Goal: Information Seeking & Learning: Find specific fact

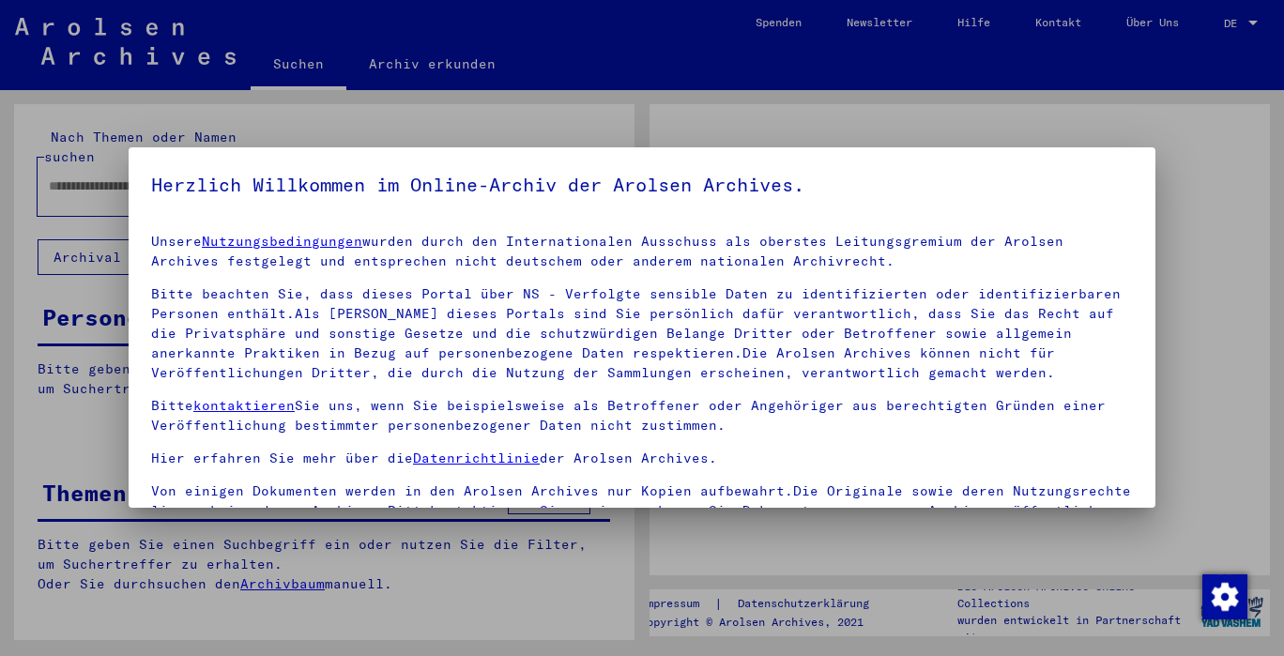
type input "**********"
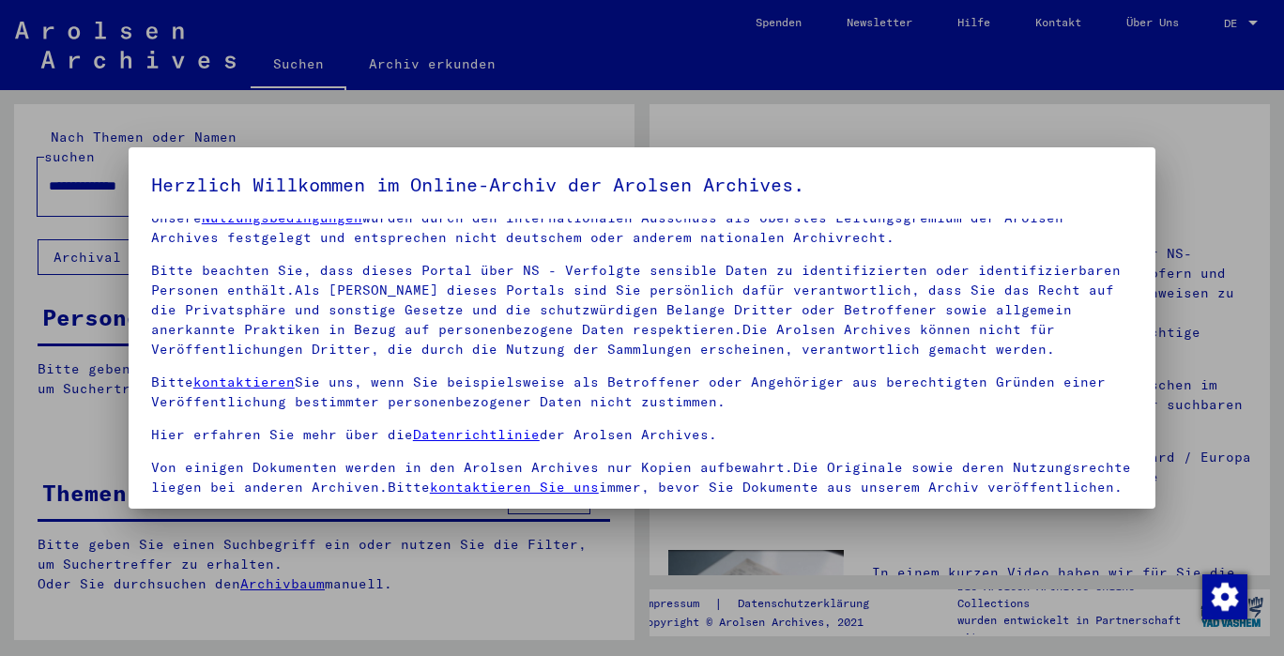
scroll to position [160, 0]
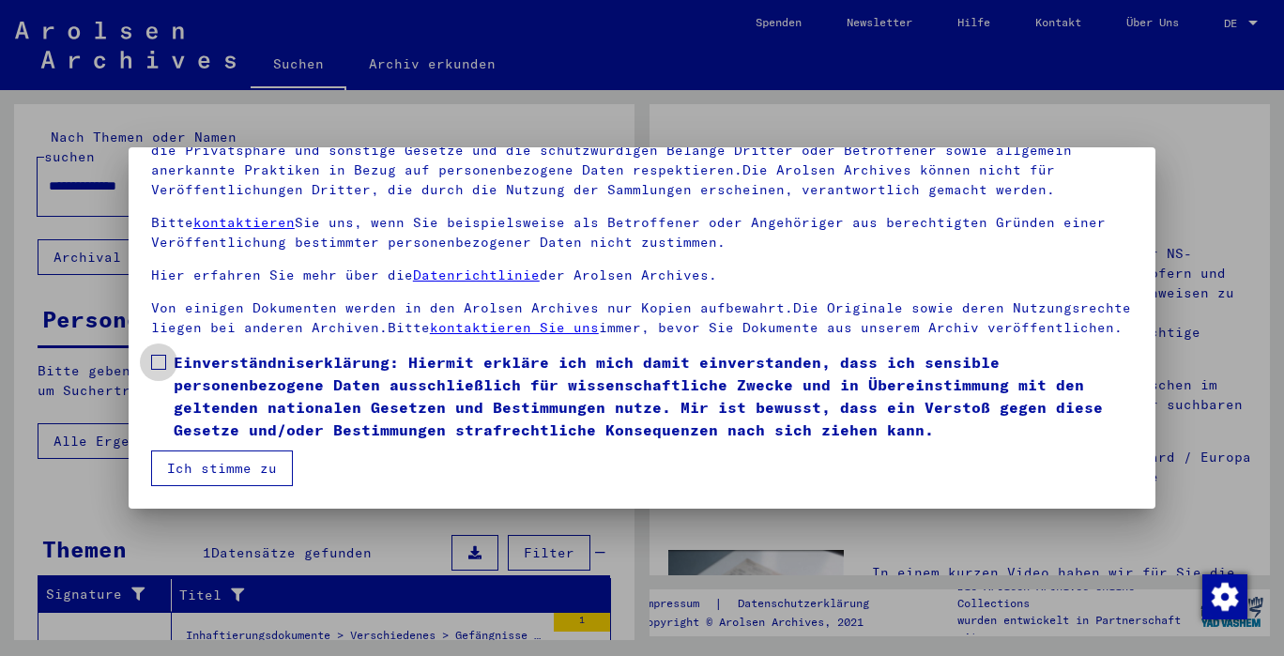
click at [160, 364] on span at bounding box center [158, 362] width 15 height 15
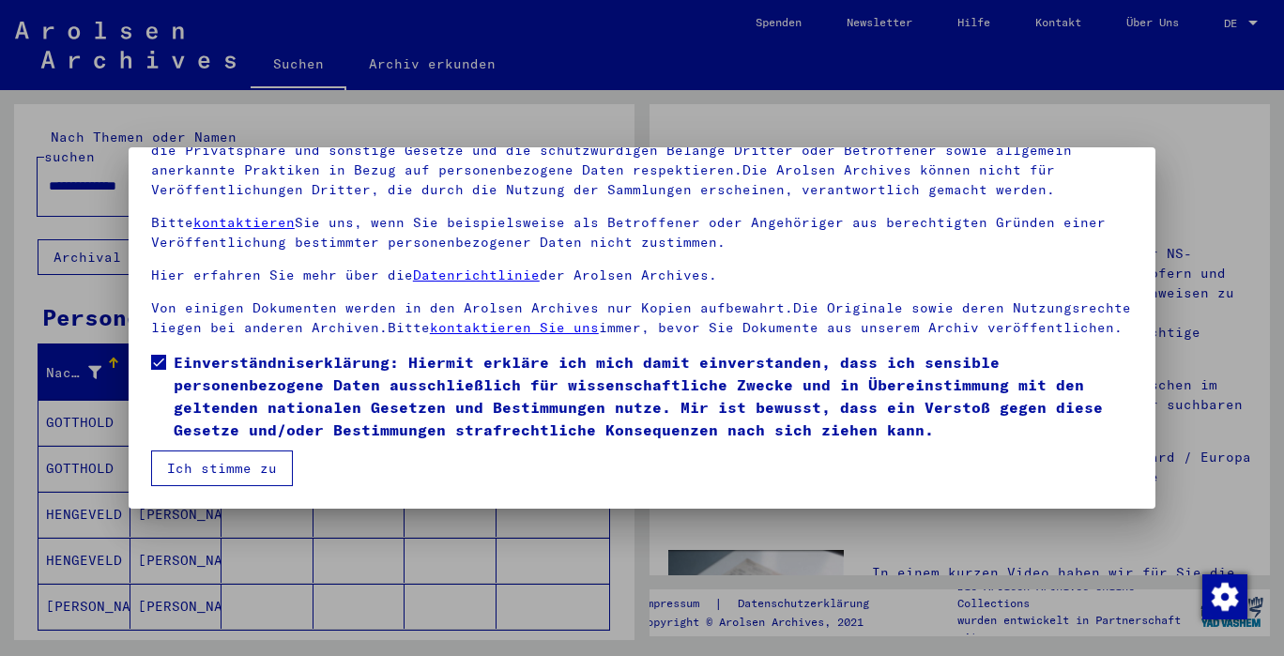
click at [208, 476] on button "Ich stimme zu" at bounding box center [222, 468] width 142 height 36
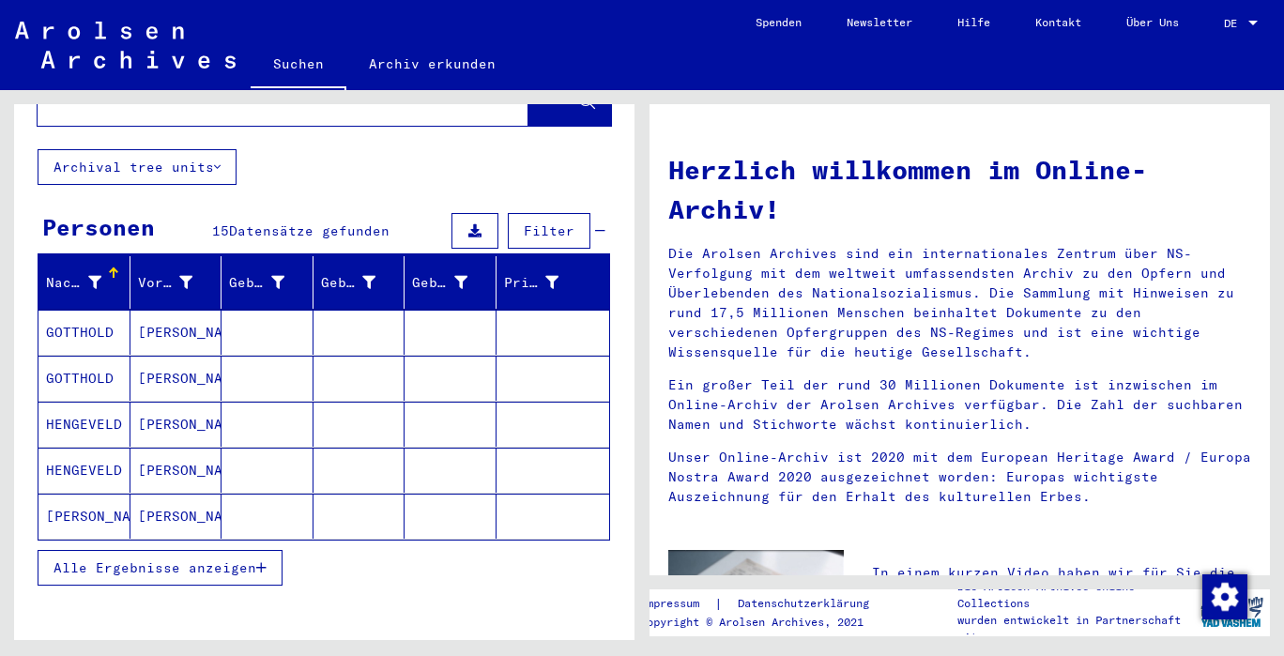
scroll to position [91, 0]
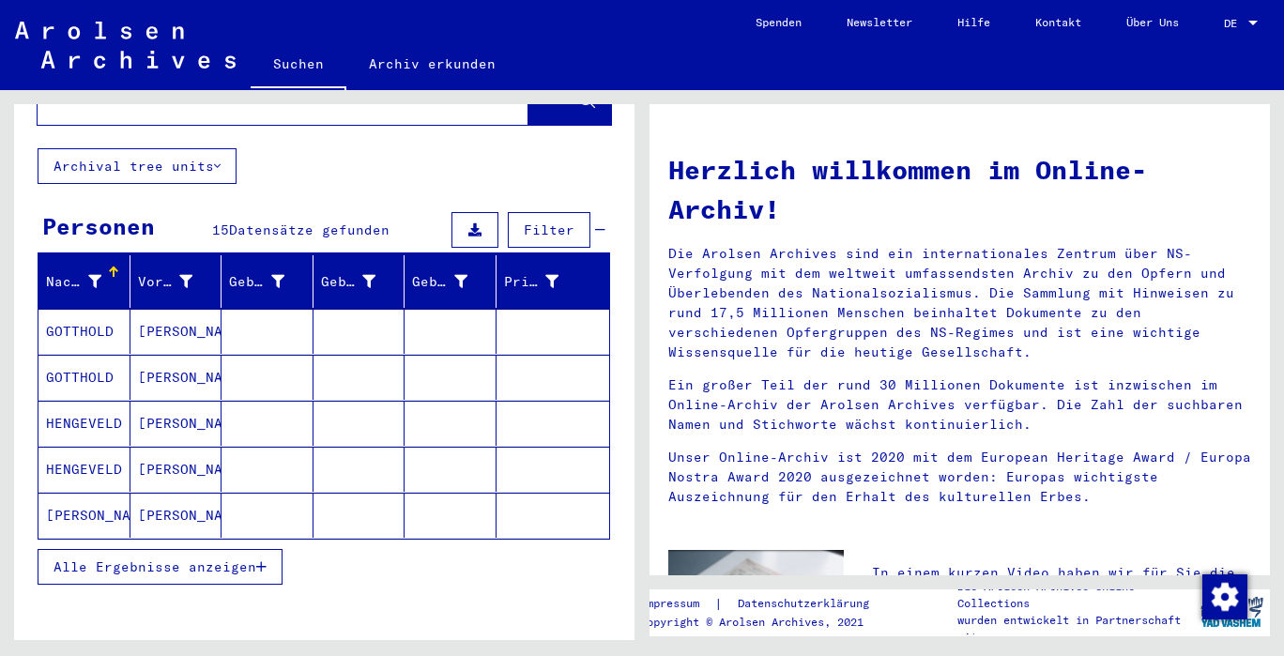
click at [265, 560] on icon "button" at bounding box center [261, 566] width 10 height 13
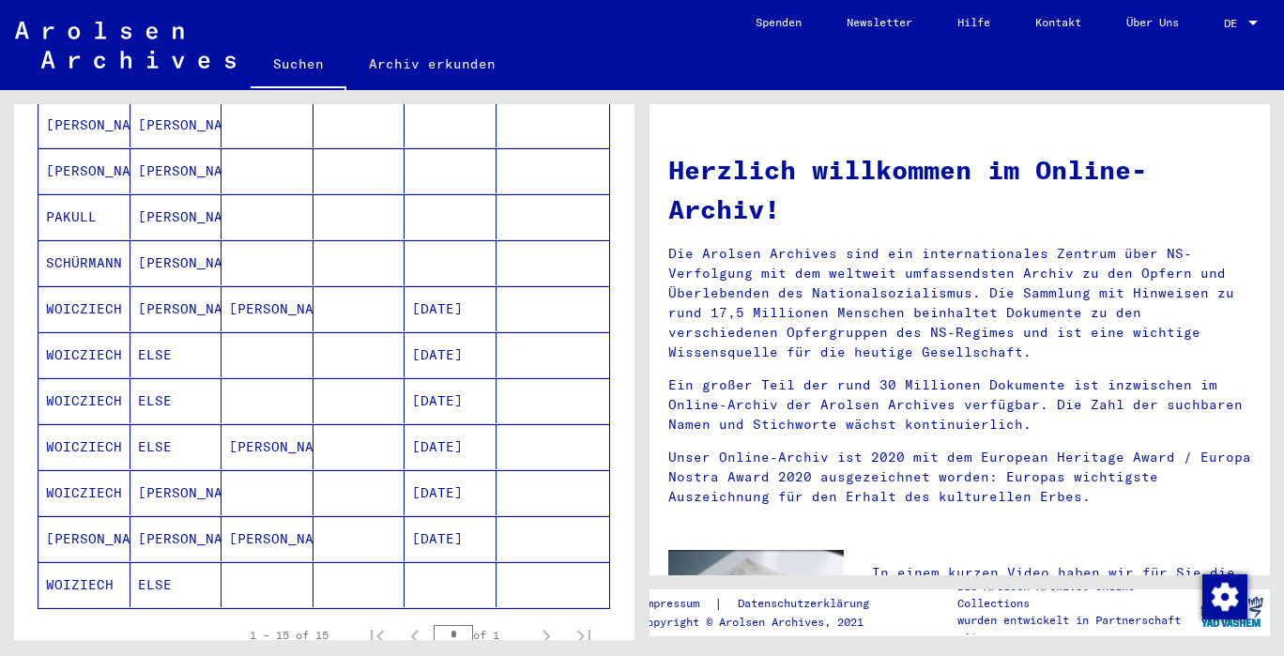
scroll to position [544, 0]
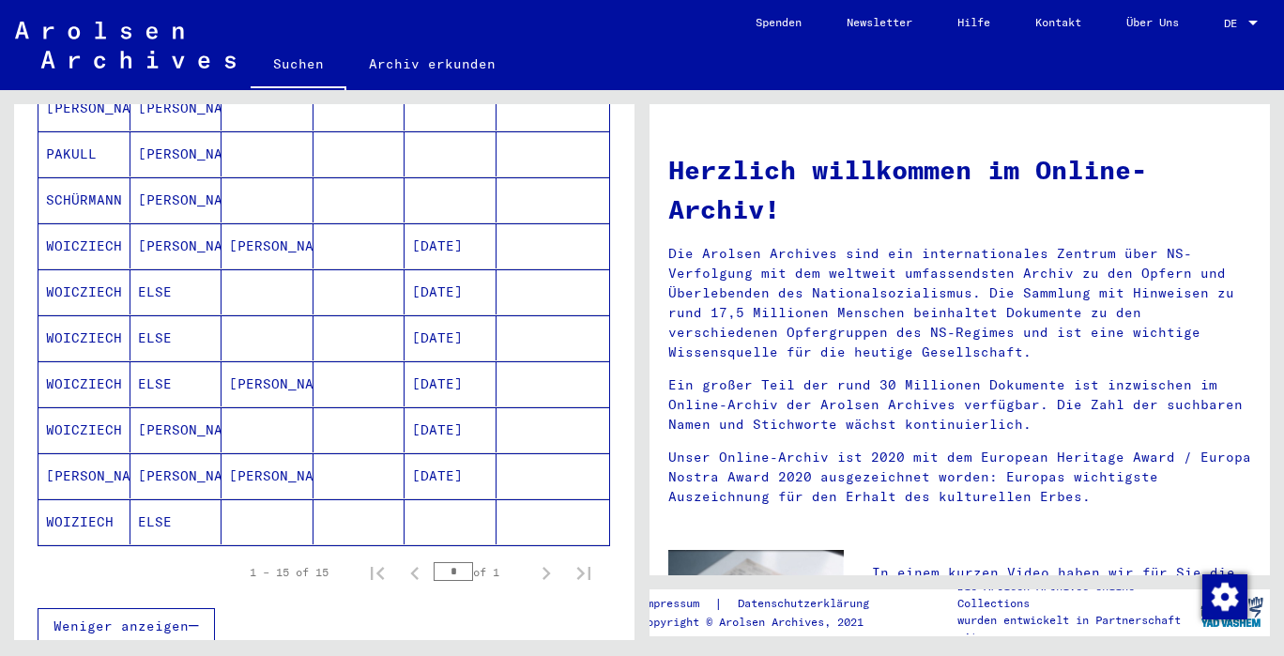
click at [162, 502] on mat-cell "ELSE" at bounding box center [176, 521] width 92 height 45
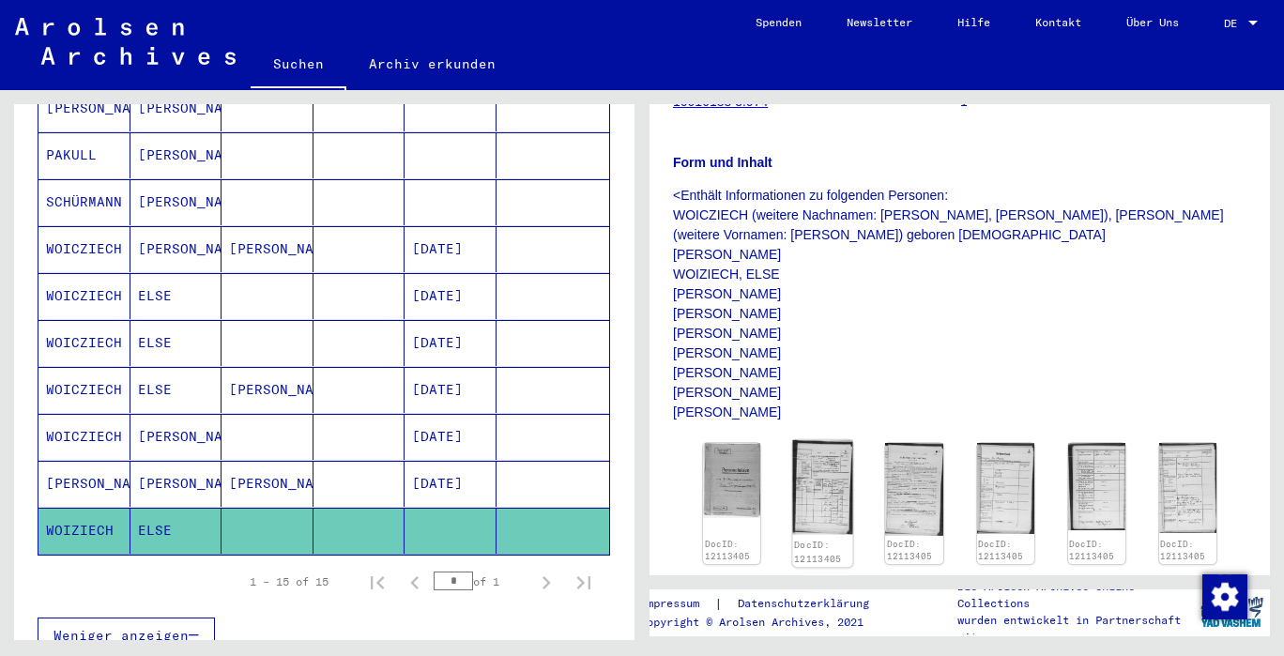
scroll to position [241, 0]
click at [356, 469] on mat-cell at bounding box center [359, 484] width 92 height 46
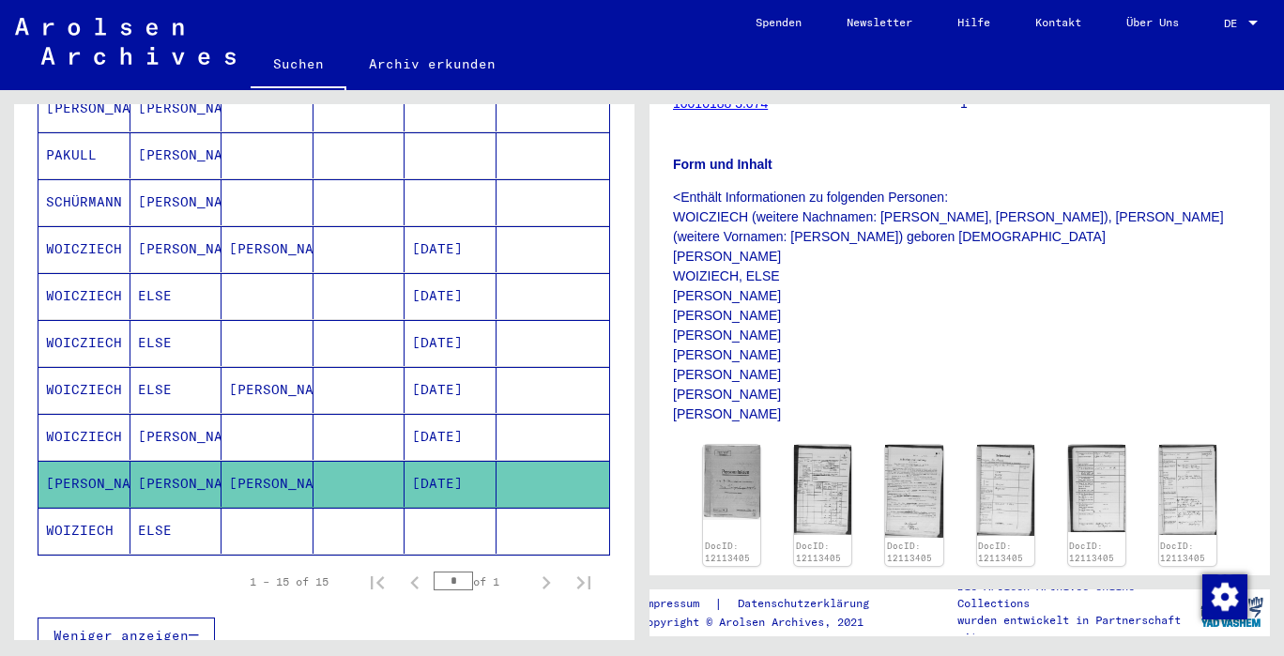
click at [356, 469] on mat-cell at bounding box center [359, 484] width 92 height 46
click at [327, 419] on mat-cell at bounding box center [359, 437] width 92 height 46
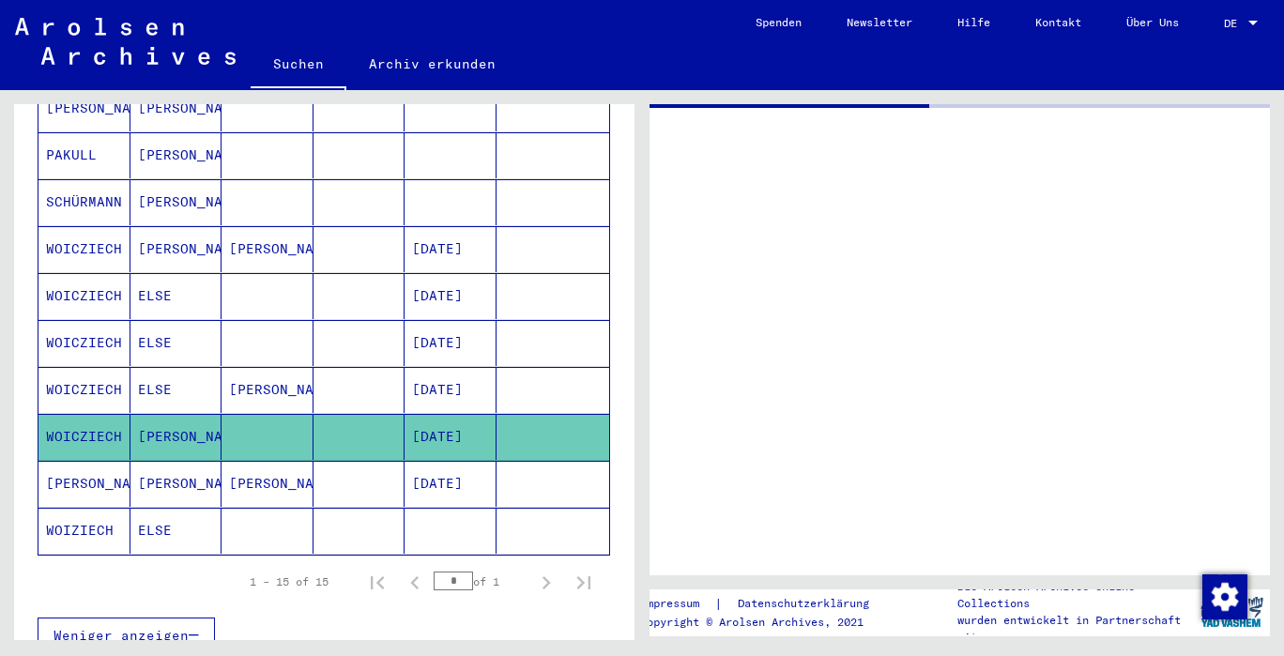
click at [327, 419] on mat-cell at bounding box center [359, 437] width 92 height 46
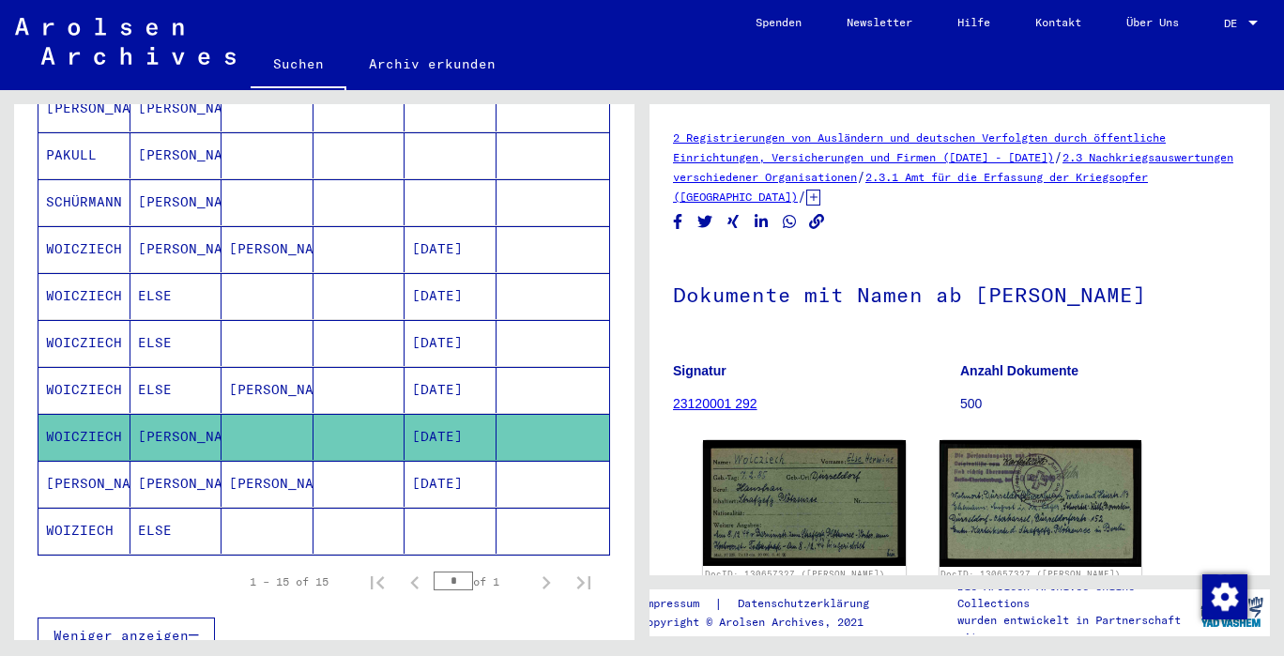
click at [327, 419] on mat-cell at bounding box center [359, 437] width 92 height 46
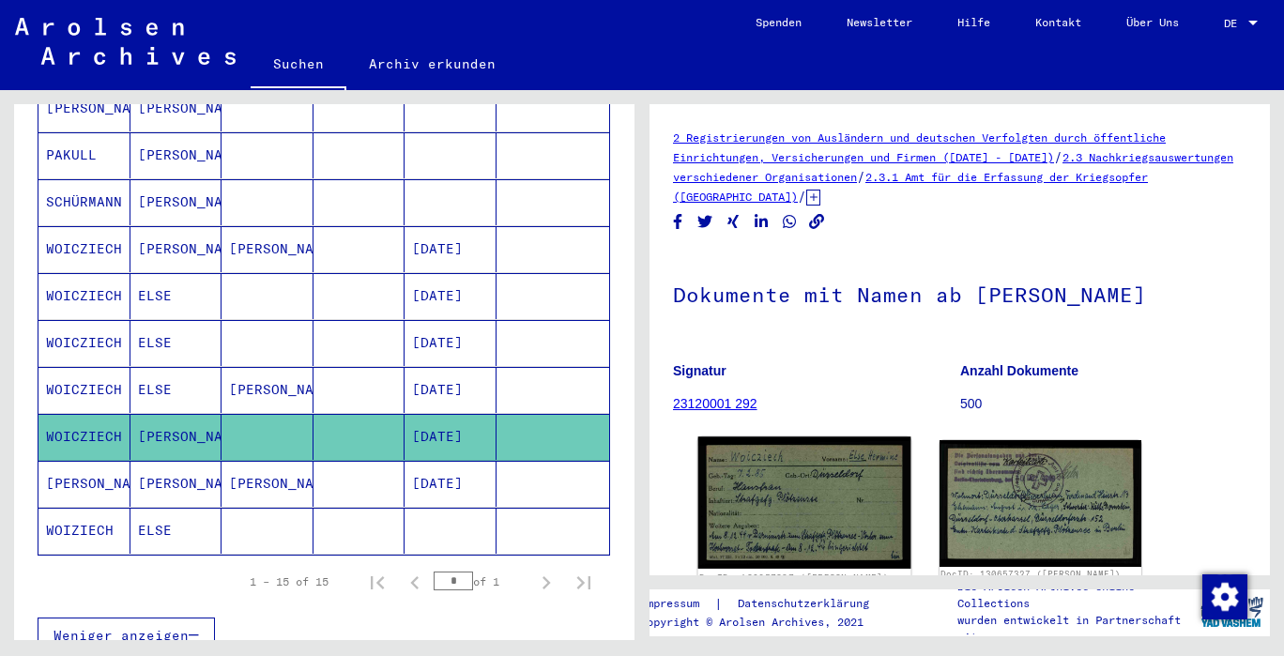
click at [779, 515] on img at bounding box center [804, 501] width 212 height 131
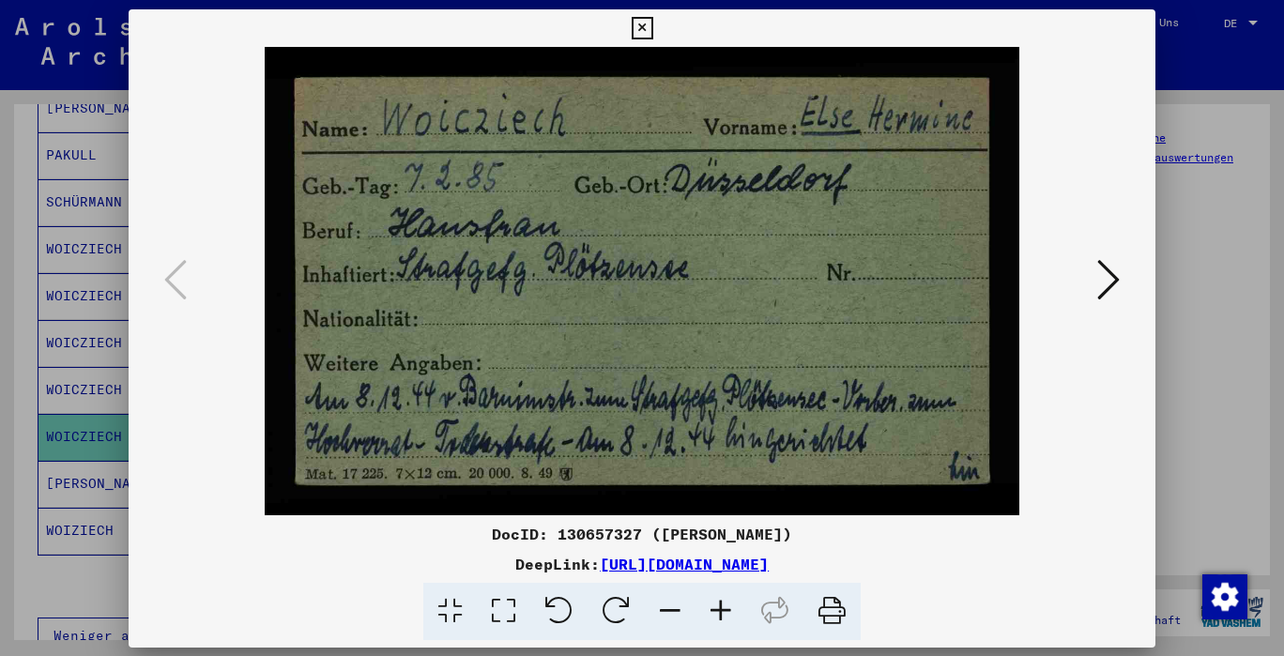
click at [779, 515] on div "DocID: 130657327 ([PERSON_NAME]) DeepLink: [URL][DOMAIN_NAME]" at bounding box center [642, 324] width 1027 height 631
click at [779, 275] on icon at bounding box center [1108, 279] width 23 height 45
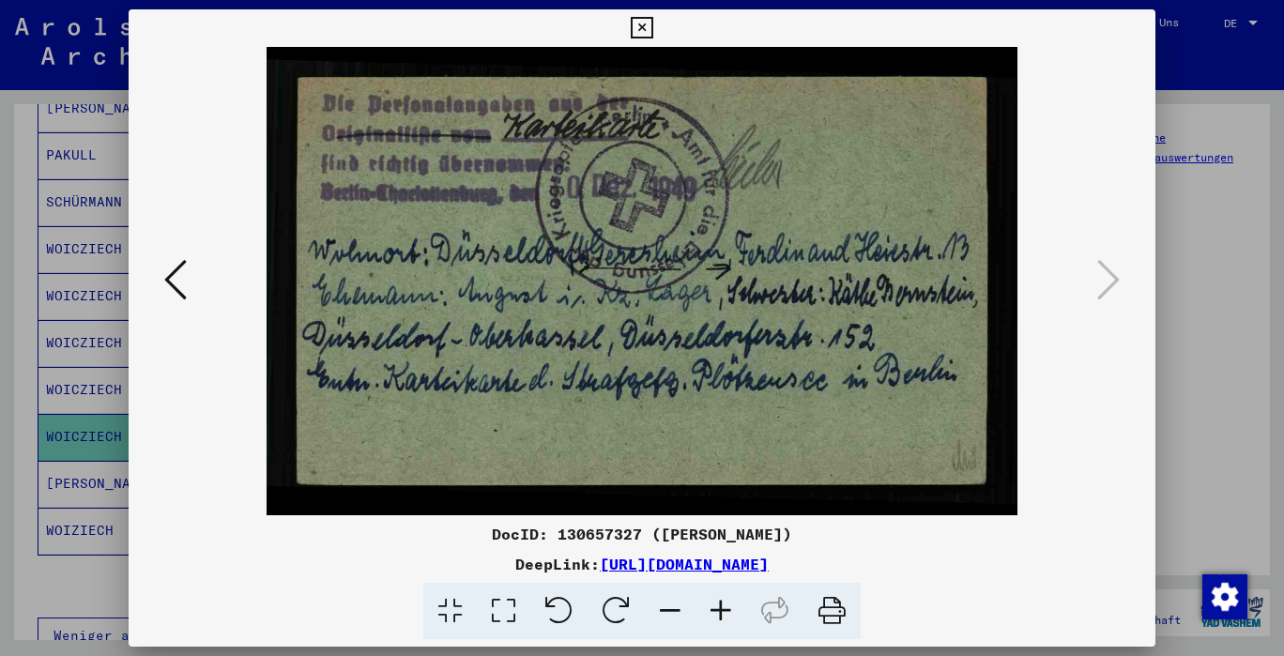
click at [636, 37] on icon at bounding box center [642, 28] width 22 height 23
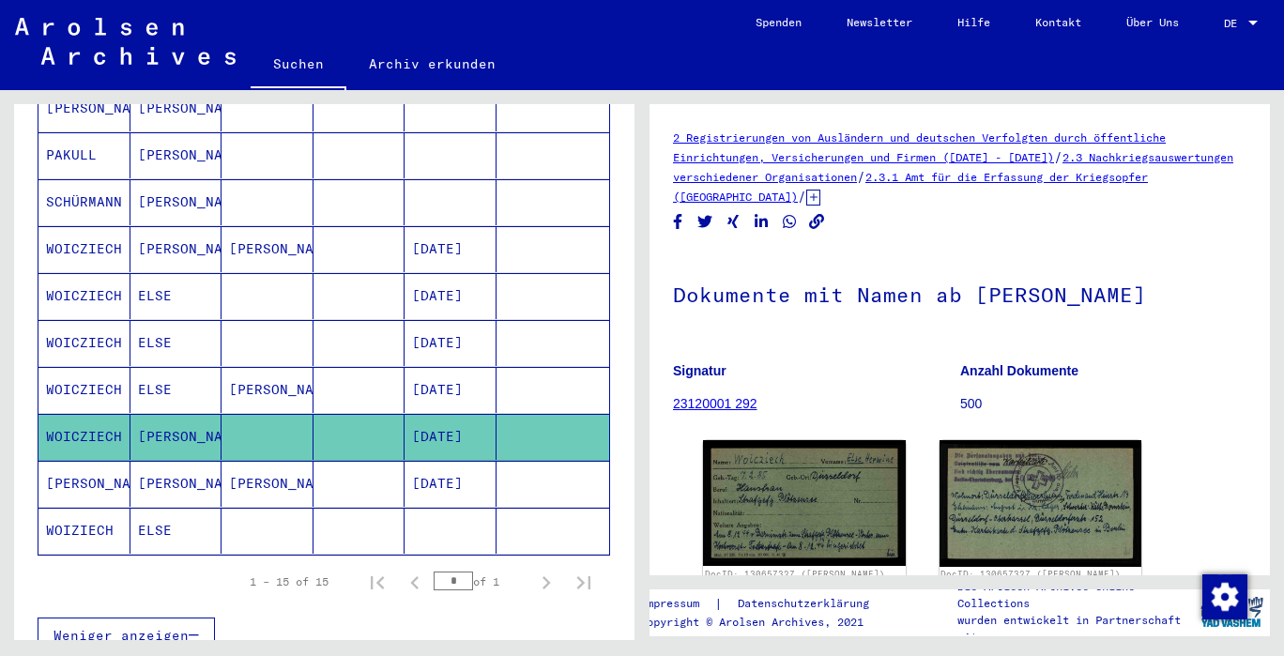
click at [265, 367] on mat-cell "[PERSON_NAME]" at bounding box center [267, 390] width 92 height 46
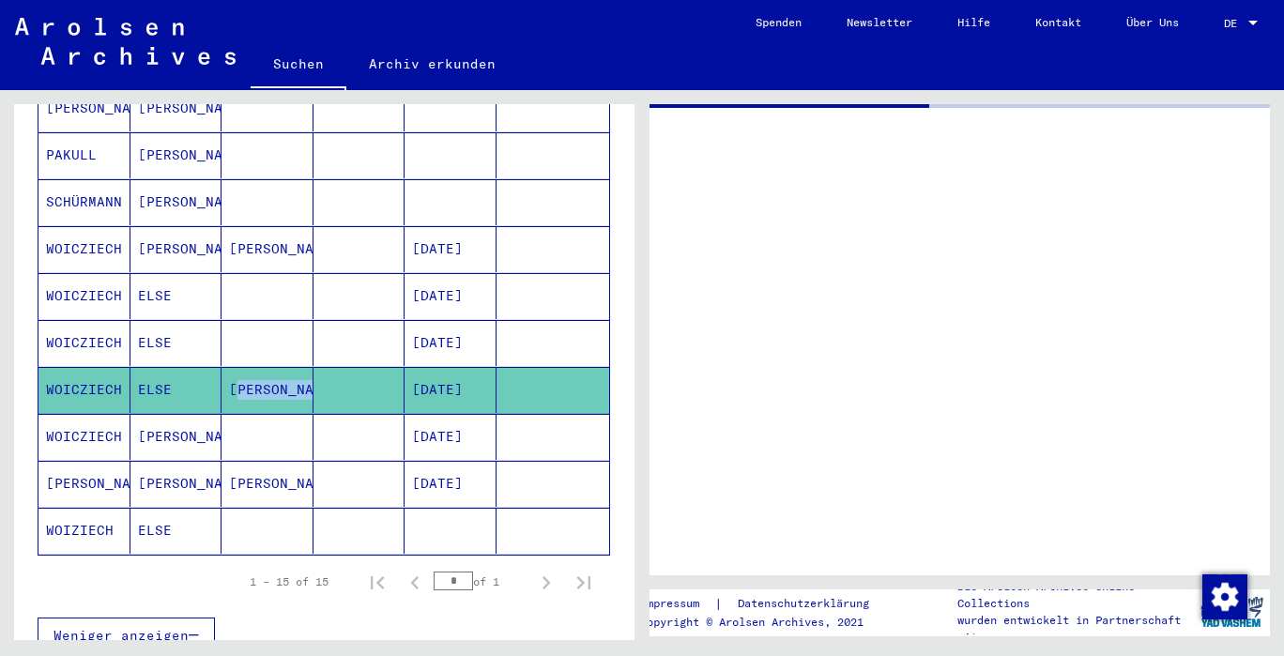
click at [265, 367] on mat-cell "[PERSON_NAME]" at bounding box center [267, 390] width 92 height 46
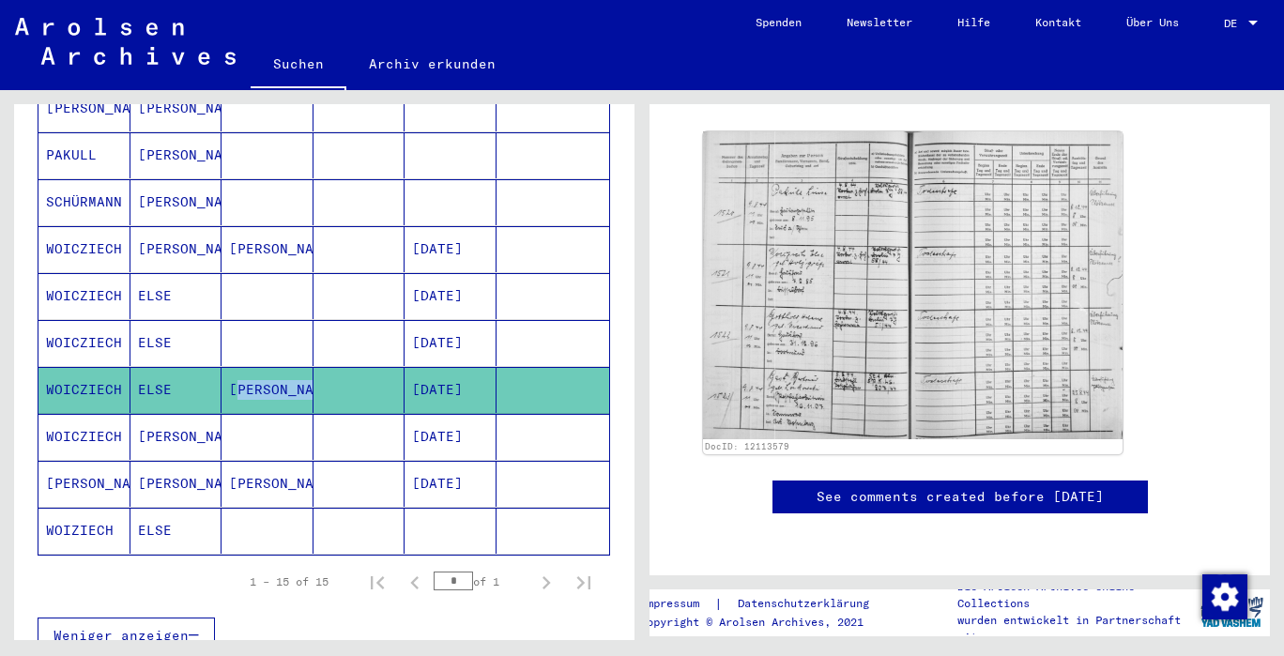
scroll to position [405, 0]
click at [337, 320] on mat-cell at bounding box center [359, 343] width 92 height 46
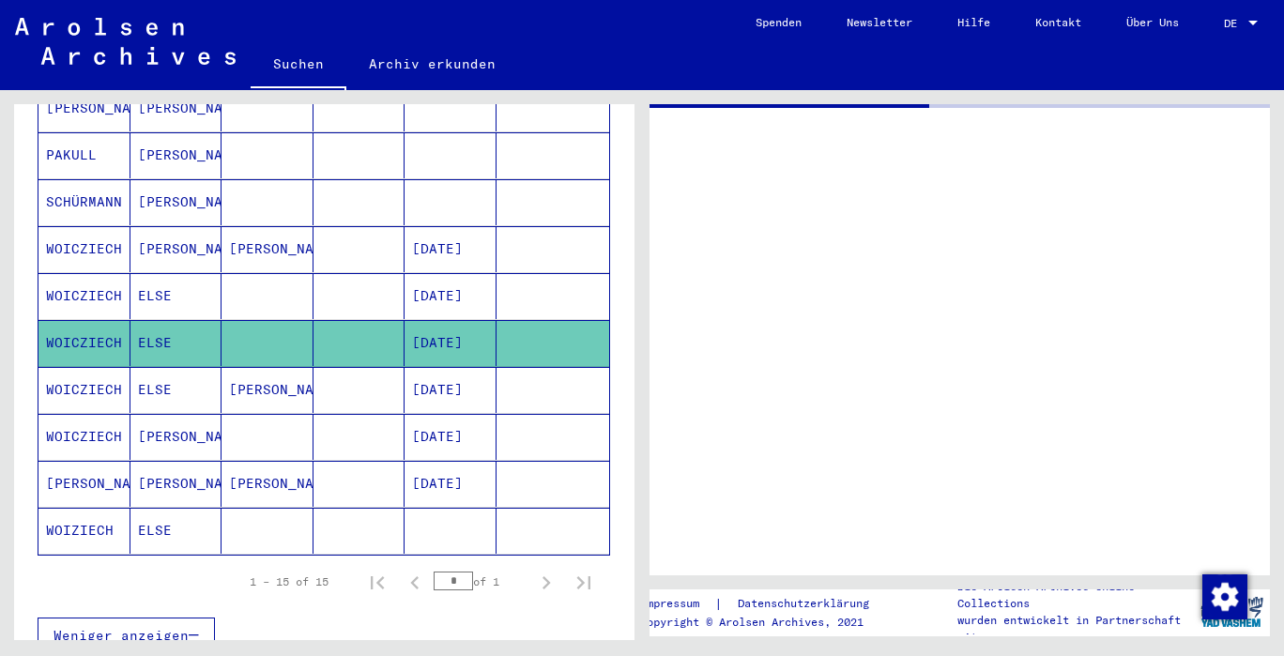
click at [337, 320] on mat-cell at bounding box center [359, 343] width 92 height 46
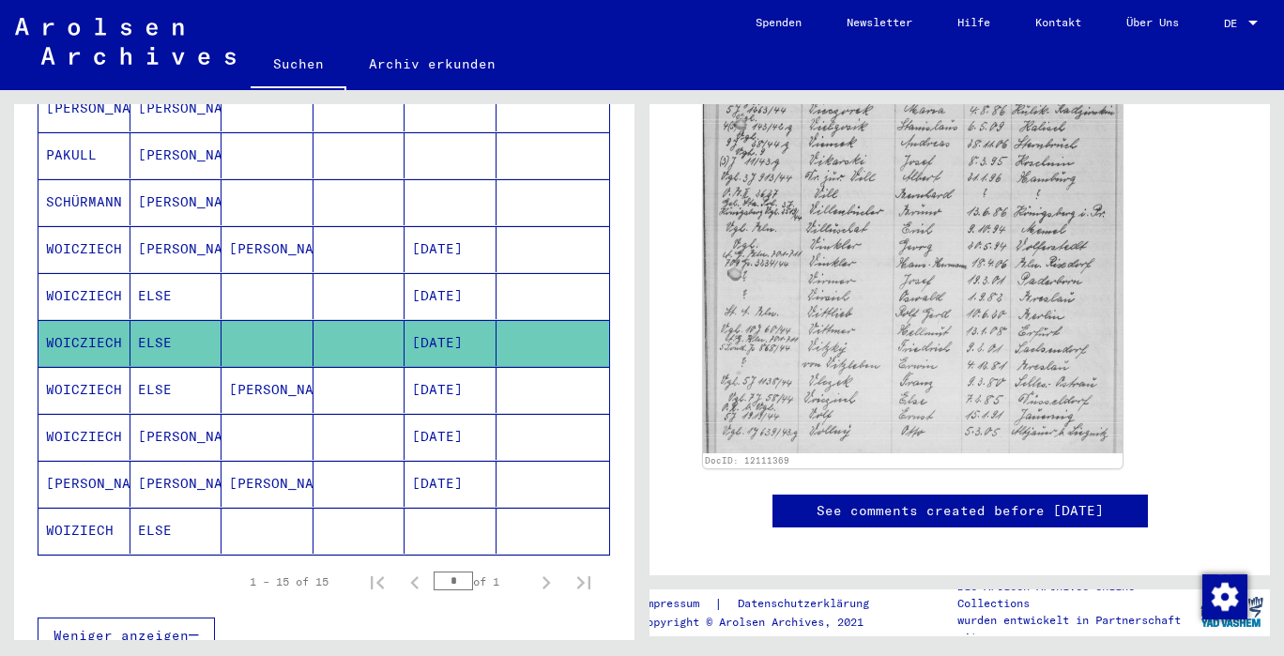
scroll to position [780, 0]
click at [334, 273] on mat-cell at bounding box center [359, 296] width 92 height 46
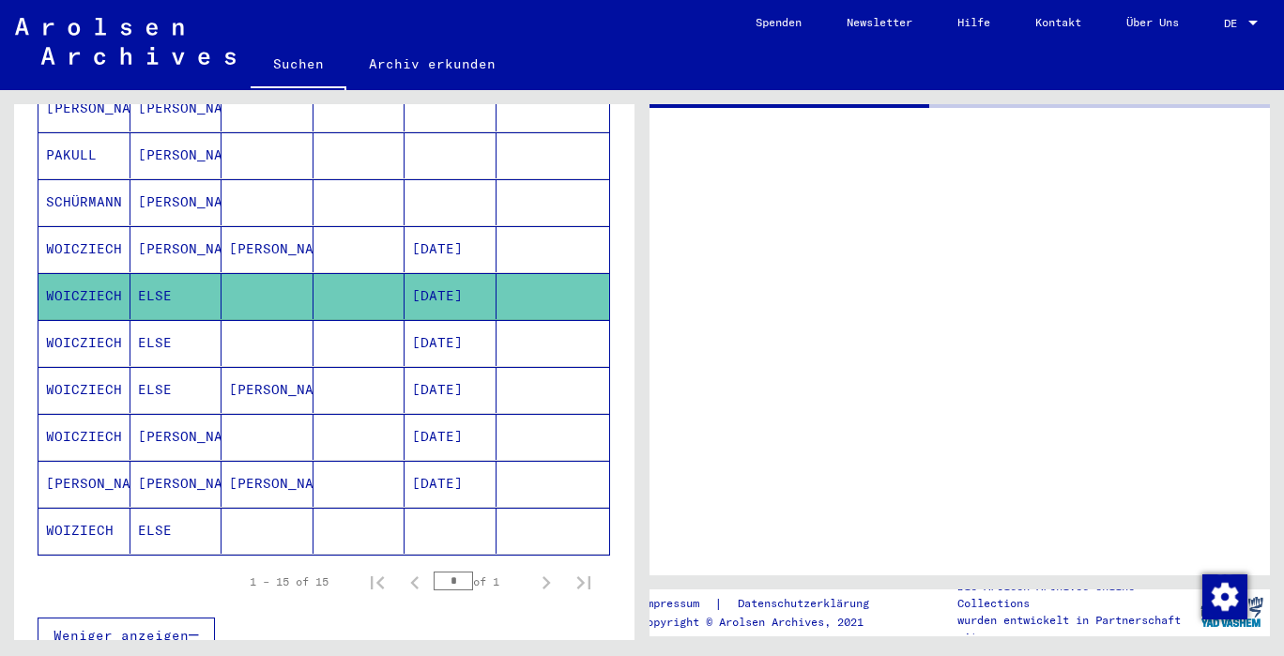
click at [334, 273] on mat-cell at bounding box center [359, 296] width 92 height 46
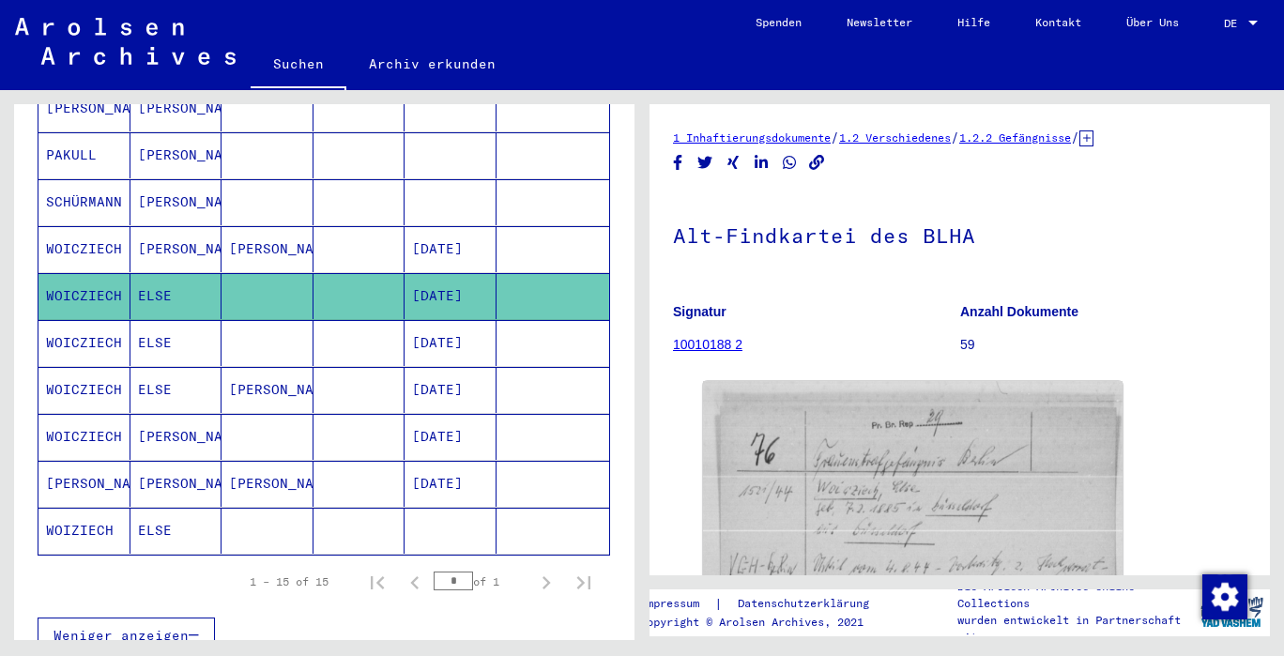
click at [779, 142] on icon at bounding box center [1086, 138] width 14 height 16
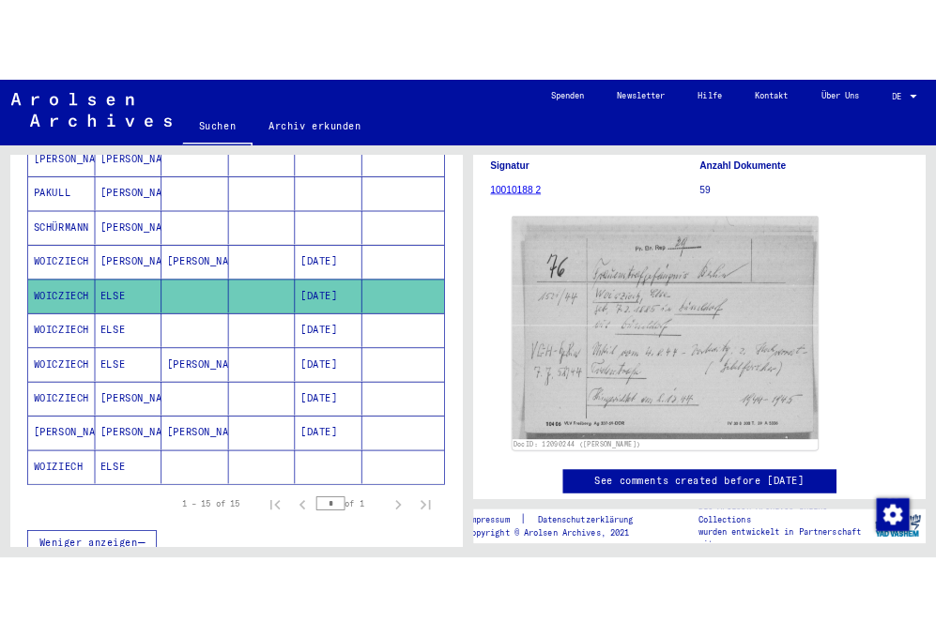
scroll to position [347, 0]
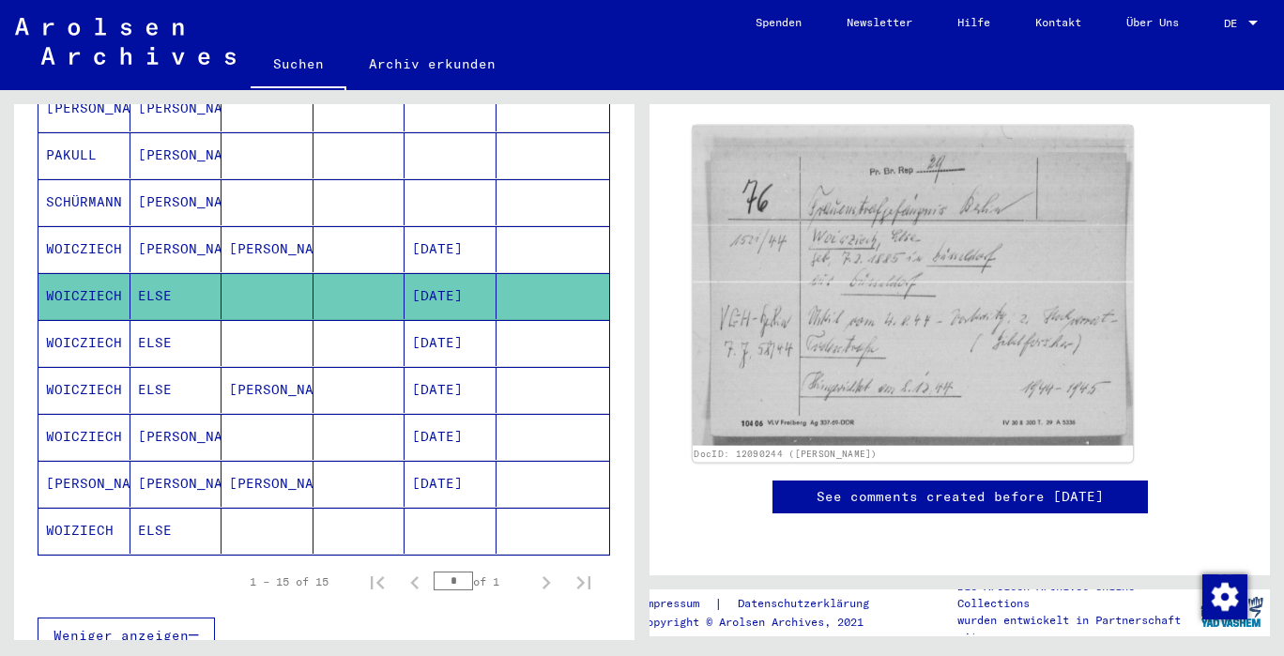
click at [779, 238] on img at bounding box center [912, 286] width 440 height 321
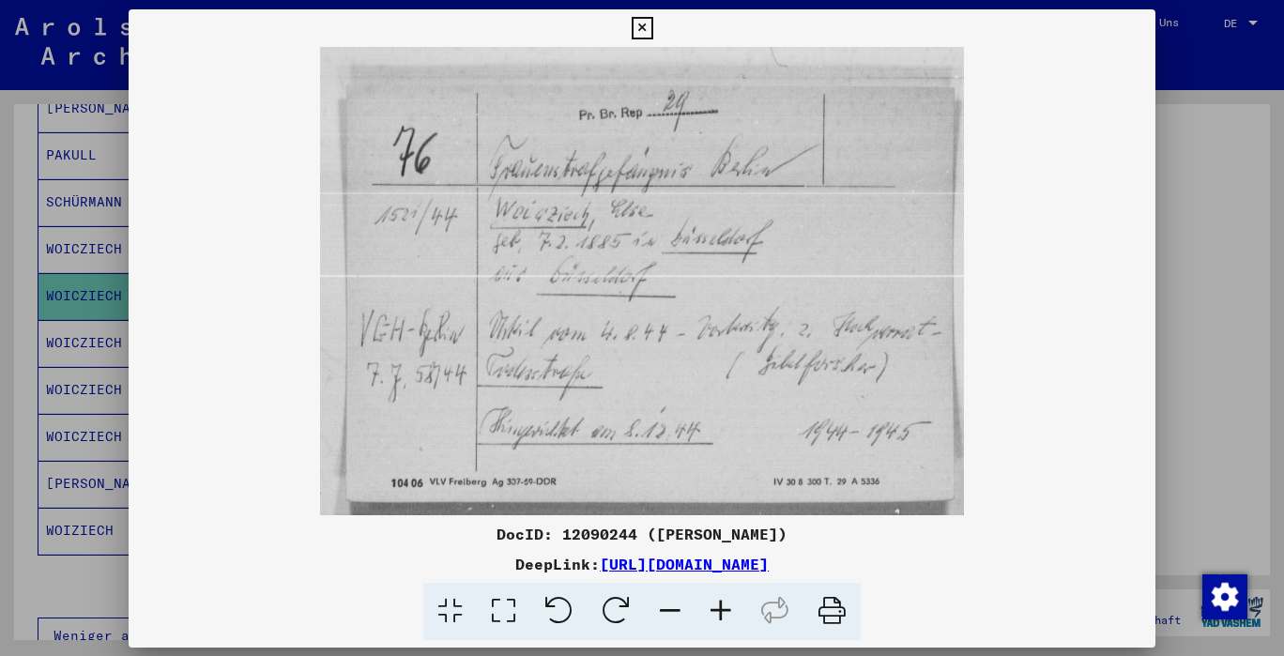
click at [779, 238] on img at bounding box center [642, 281] width 1027 height 468
drag, startPoint x: 556, startPoint y: 532, endPoint x: 631, endPoint y: 536, distance: 75.2
click at [631, 536] on div "DocID: 12090244 ([PERSON_NAME])" at bounding box center [642, 534] width 1027 height 23
copy div "12090244"
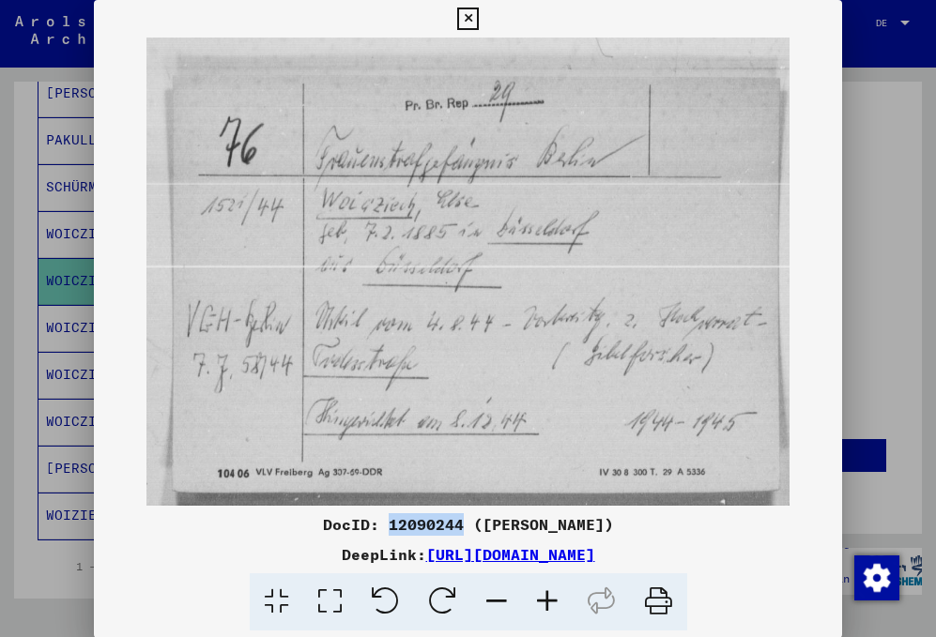
scroll to position [556, 0]
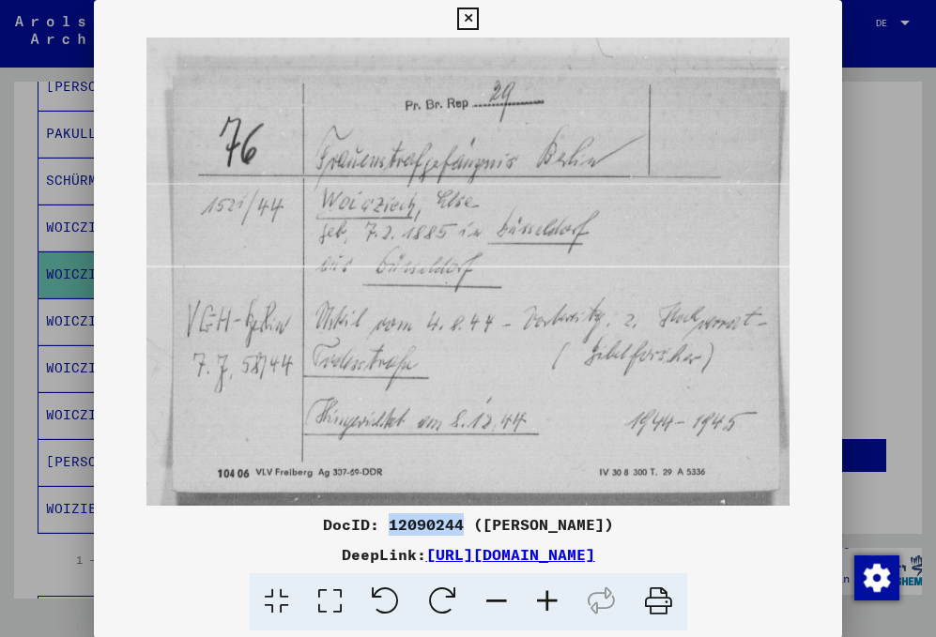
click at [464, 18] on icon at bounding box center [468, 19] width 22 height 23
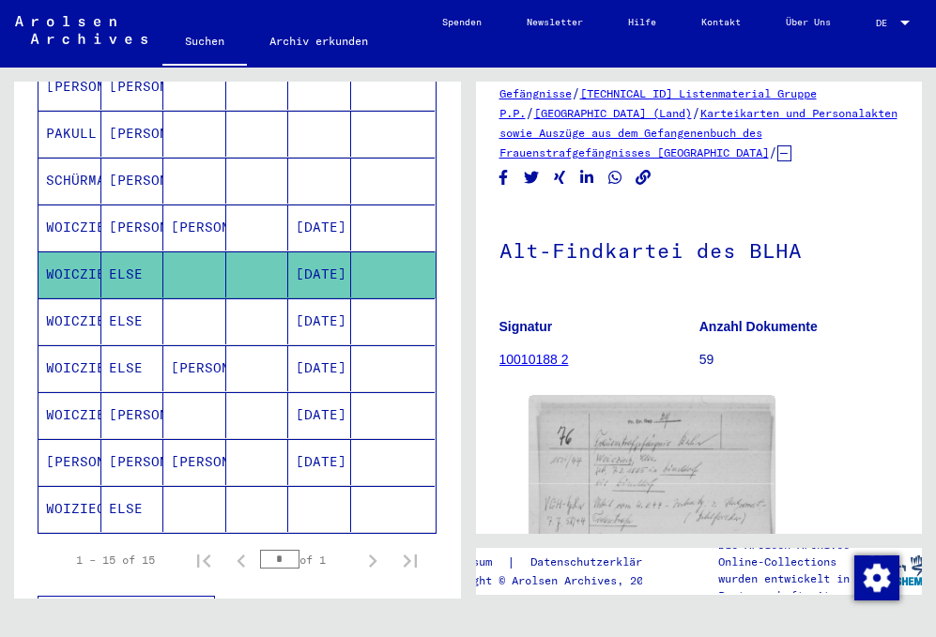
scroll to position [0, 0]
